Goal: Check status: Check status

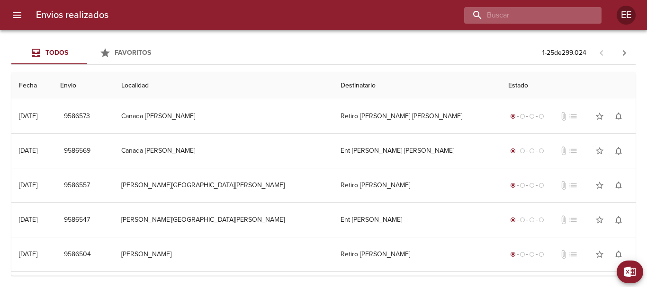
click at [540, 16] on input "buscar" at bounding box center [524, 15] width 121 height 17
paste input "[PERSON_NAME]"
type input "[PERSON_NAME]"
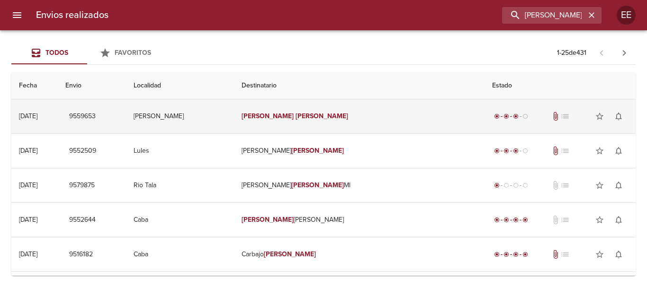
click at [379, 124] on td "[PERSON_NAME]" at bounding box center [359, 116] width 251 height 34
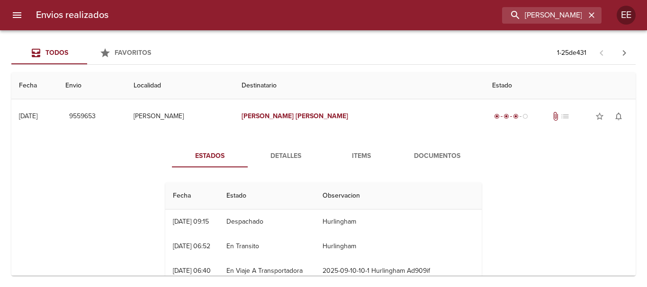
click at [362, 151] on span "Items" at bounding box center [361, 157] width 64 height 12
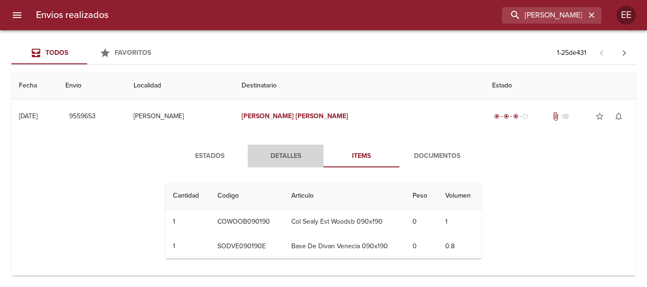
click at [285, 156] on span "Detalles" at bounding box center [285, 157] width 64 height 12
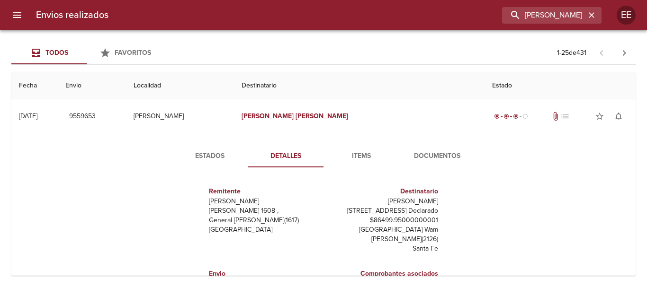
scroll to position [14, 0]
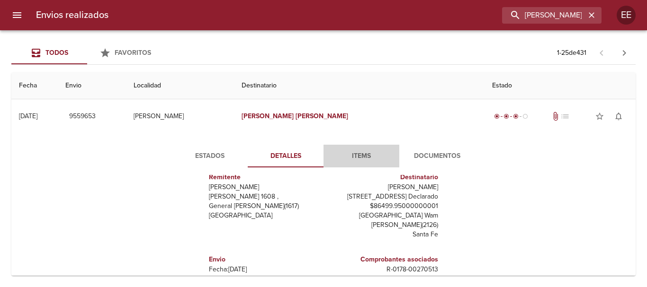
click at [358, 153] on span "Items" at bounding box center [361, 157] width 64 height 12
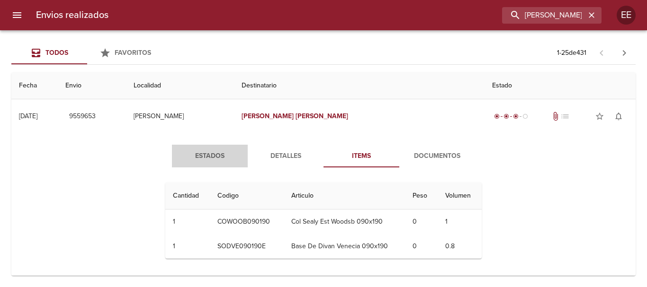
click at [199, 153] on span "Estados" at bounding box center [210, 157] width 64 height 12
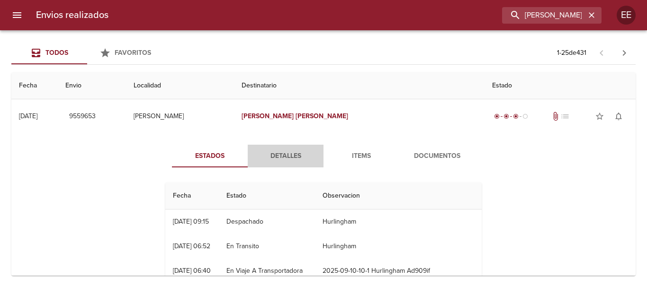
click at [274, 160] on span "Detalles" at bounding box center [285, 157] width 64 height 12
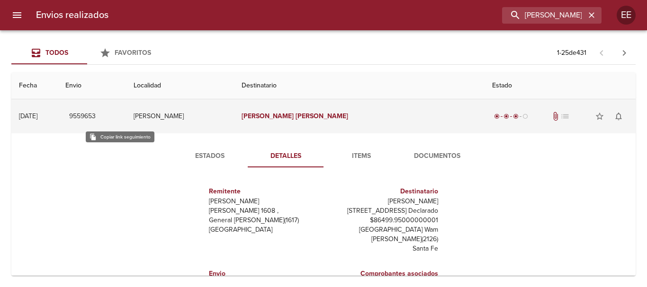
click at [96, 121] on span "9559653" at bounding box center [82, 117] width 27 height 12
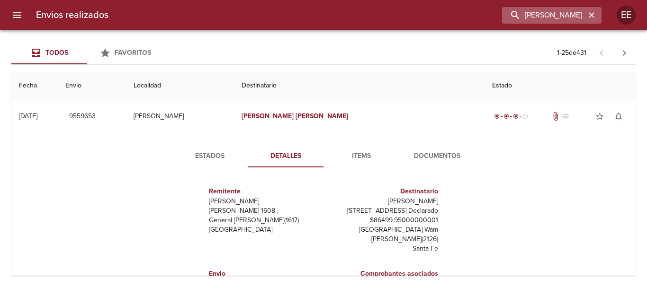
click at [590, 17] on icon "button" at bounding box center [591, 14] width 9 height 9
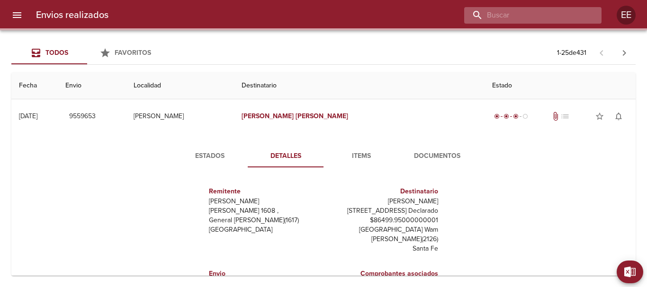
click at [545, 18] on input "buscar" at bounding box center [524, 15] width 121 height 17
paste input "9526664"
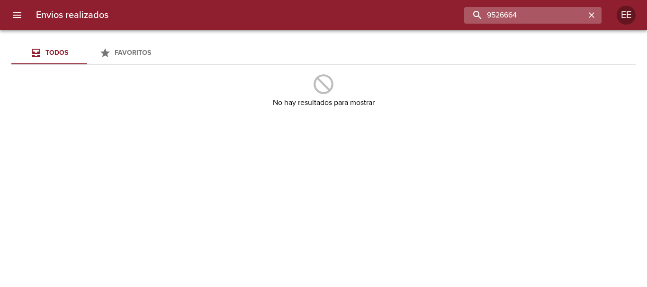
click at [533, 21] on input "9526664" at bounding box center [524, 15] width 121 height 17
type input "9526664"
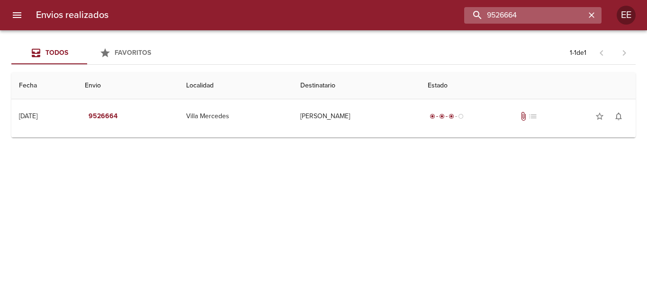
click at [529, 13] on input "9526664" at bounding box center [524, 15] width 121 height 17
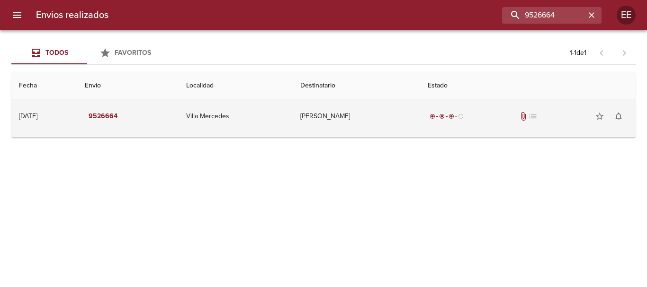
click at [383, 127] on td "[PERSON_NAME]" at bounding box center [357, 116] width 128 height 34
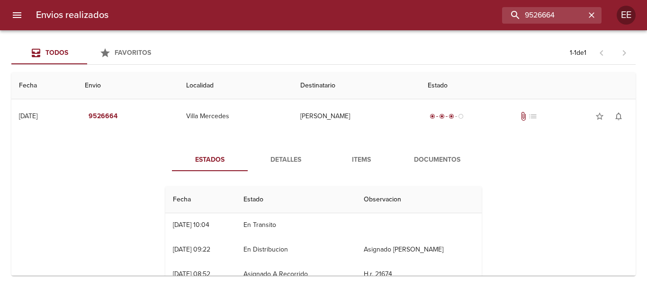
click at [279, 143] on div "Estados Detalles Items Documentos Fecha Estado Observacion 02/09 [DATE] 10:04 E…" at bounding box center [323, 258] width 609 height 242
click at [283, 159] on span "Detalles" at bounding box center [285, 160] width 64 height 12
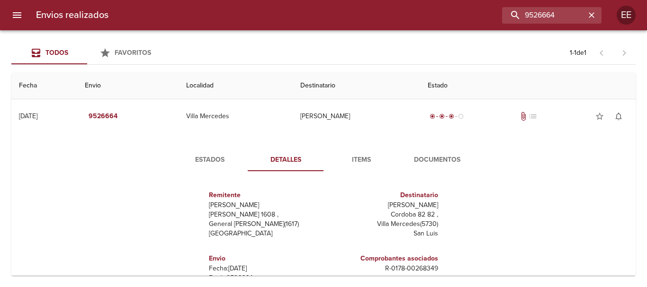
click at [204, 153] on button "Estados" at bounding box center [210, 160] width 76 height 23
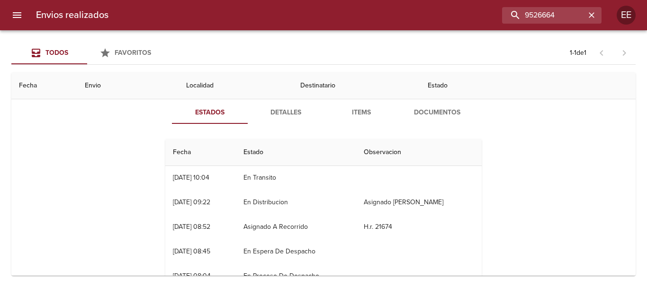
scroll to position [95, 0]
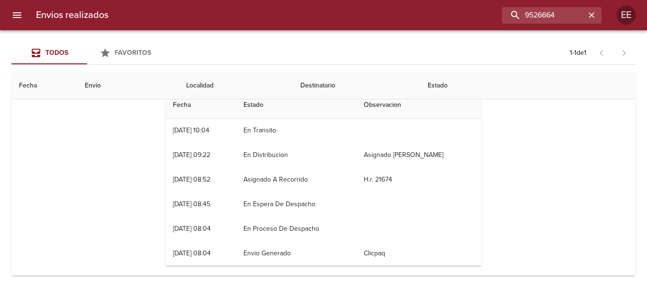
click at [90, 201] on div "Estados Detalles Items Documentos Fecha Estado Observacion 02/09 [DATE] 10:04 E…" at bounding box center [323, 164] width 609 height 242
drag, startPoint x: 58, startPoint y: 170, endPoint x: 70, endPoint y: 98, distance: 72.5
click at [58, 170] on div "Estados Detalles Items Documentos Fecha Estado Observacion 02/09 [DATE] 10:04 E…" at bounding box center [323, 164] width 609 height 242
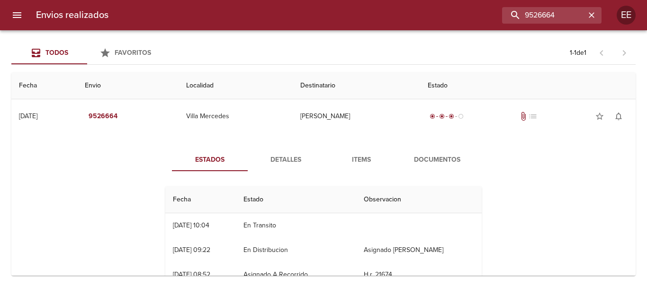
scroll to position [0, 0]
